Goal: Check status: Check status

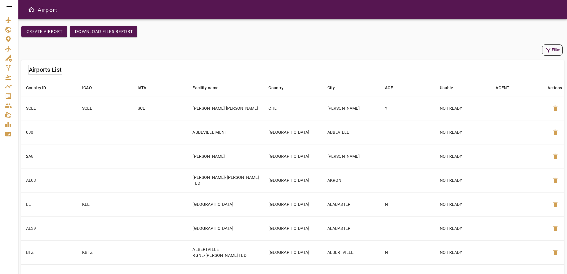
click at [6, 4] on icon at bounding box center [9, 6] width 7 height 7
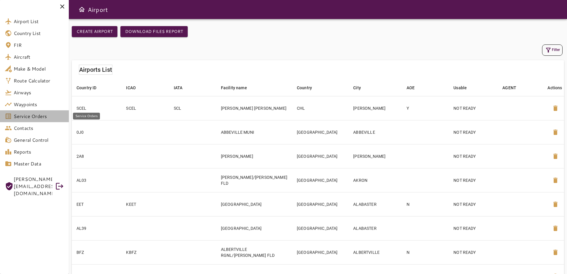
click at [36, 120] on link "Service Orders" at bounding box center [34, 116] width 69 height 12
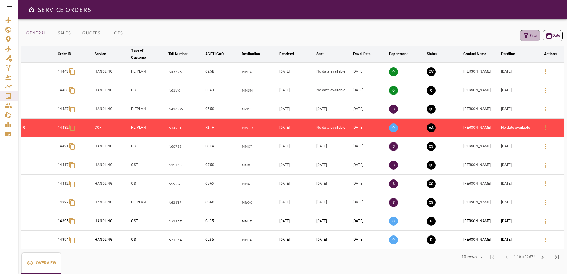
click at [528, 35] on icon "button" at bounding box center [526, 35] width 7 height 7
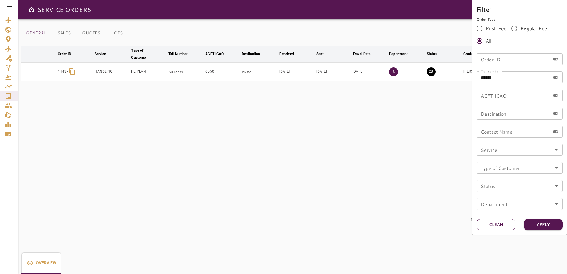
click at [502, 222] on button "Clean" at bounding box center [496, 224] width 39 height 11
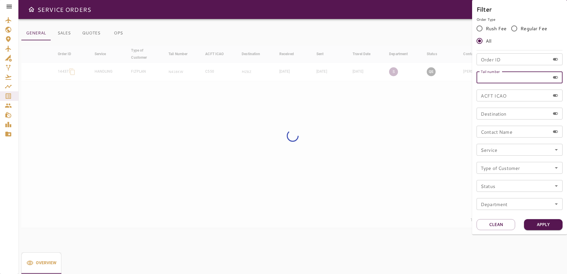
click at [495, 79] on input "Tail number" at bounding box center [514, 77] width 74 height 12
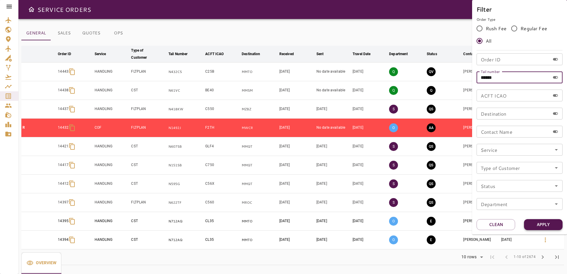
type input "******"
click at [544, 225] on button "Apply" at bounding box center [543, 224] width 39 height 11
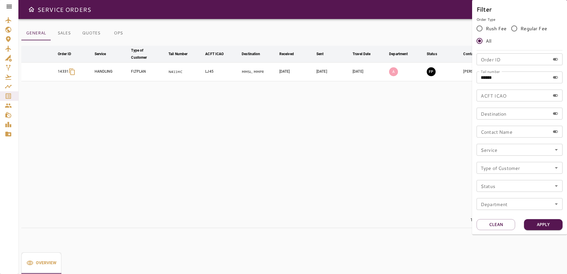
click at [434, 34] on div at bounding box center [283, 137] width 567 height 274
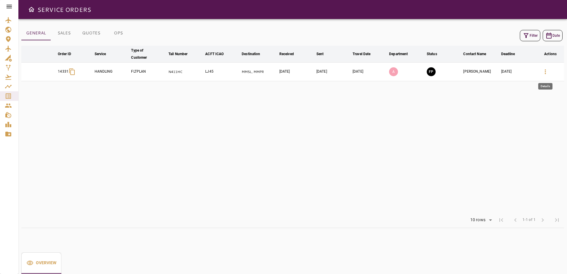
click at [547, 77] on button "button" at bounding box center [545, 72] width 14 height 14
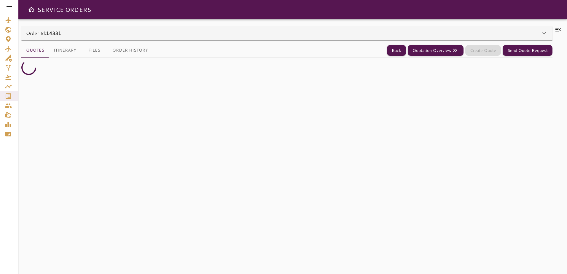
click at [96, 39] on div "Order Id: 14331" at bounding box center [286, 33] width 531 height 14
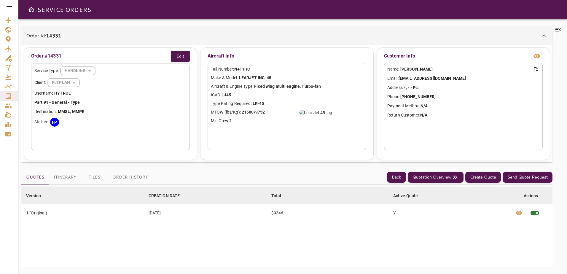
click at [96, 175] on button "Files" at bounding box center [94, 177] width 27 height 14
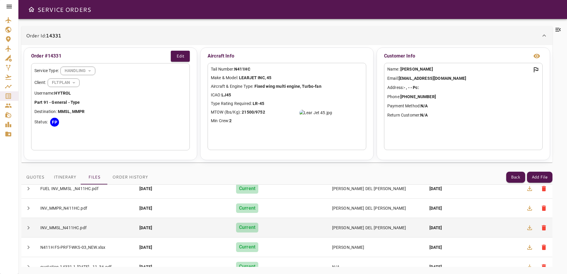
scroll to position [98, 0]
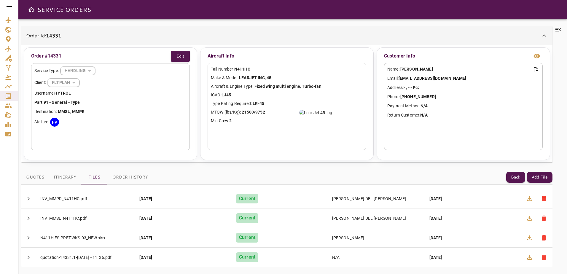
click at [559, 31] on icon at bounding box center [557, 30] width 5 height 4
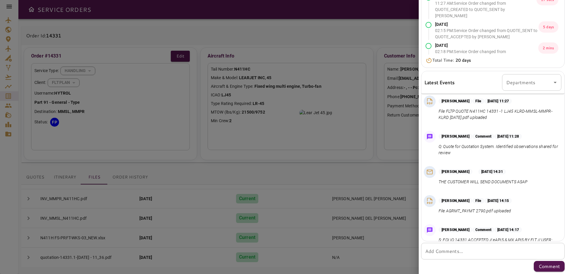
scroll to position [94, 0]
